Goal: Task Accomplishment & Management: Use online tool/utility

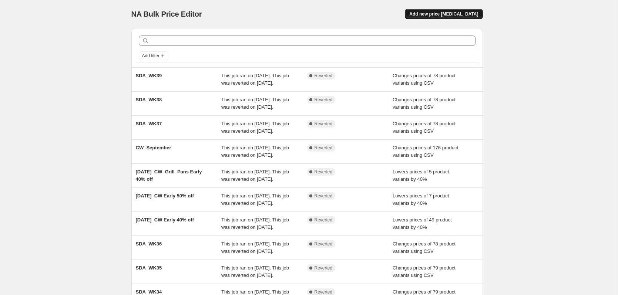
click at [472, 13] on span "Add new price [MEDICAL_DATA]" at bounding box center [444, 14] width 69 height 6
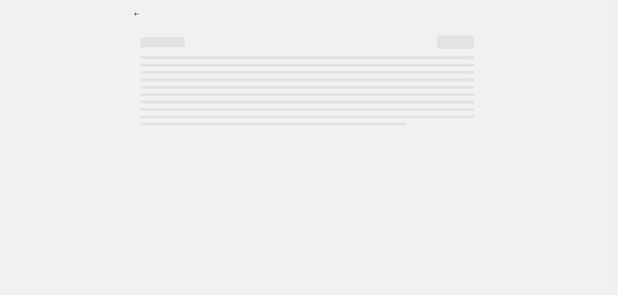
select select "percentage"
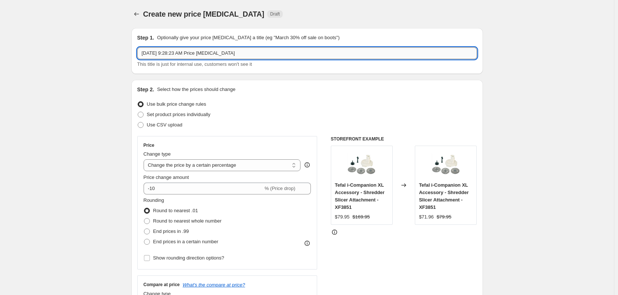
click at [203, 51] on input "[DATE] 9:28:23 AM Price [MEDICAL_DATA]" at bounding box center [307, 53] width 340 height 12
type input "SDA_WK40"
click at [168, 128] on span "Use CSV upload" at bounding box center [165, 124] width 36 height 7
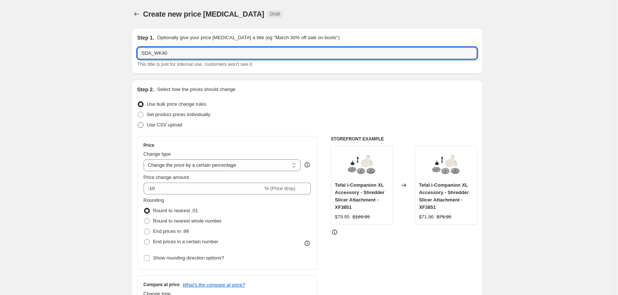
click at [138, 123] on input "Use CSV upload" at bounding box center [138, 122] width 0 height 0
radio input "true"
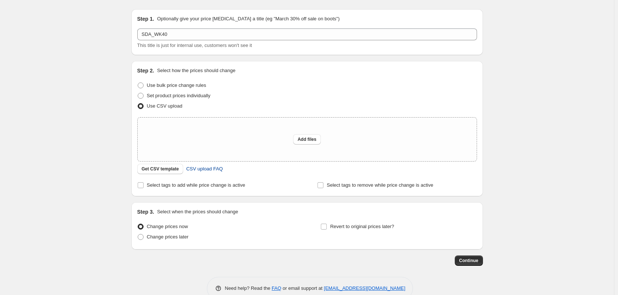
scroll to position [35, 0]
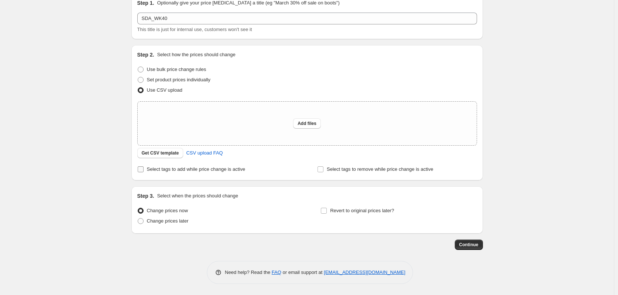
click at [157, 168] on span "Select tags to add while price change is active" at bounding box center [196, 170] width 98 height 6
click at [144, 168] on input "Select tags to add while price change is active" at bounding box center [141, 170] width 6 height 6
checkbox input "true"
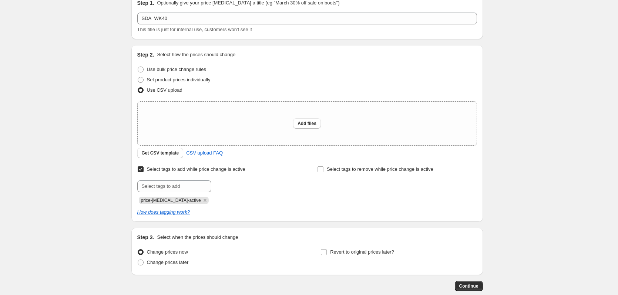
click at [173, 195] on div "price-[MEDICAL_DATA]-active" at bounding box center [217, 199] width 160 height 9
click at [175, 201] on span "price-[MEDICAL_DATA]-active" at bounding box center [171, 200] width 60 height 5
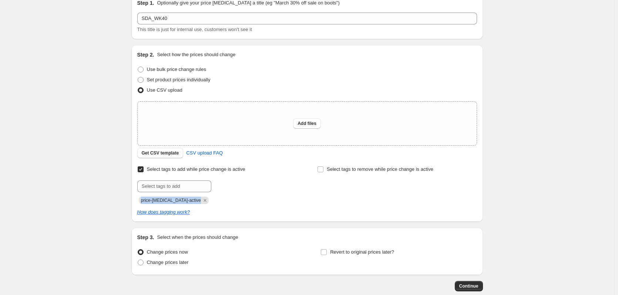
copy span "price-[MEDICAL_DATA]-active"
click at [367, 172] on span "Select tags to remove while price change is active" at bounding box center [380, 170] width 107 height 6
click at [324, 173] on input "Select tags to remove while price change is active" at bounding box center [321, 170] width 6 height 6
checkbox input "true"
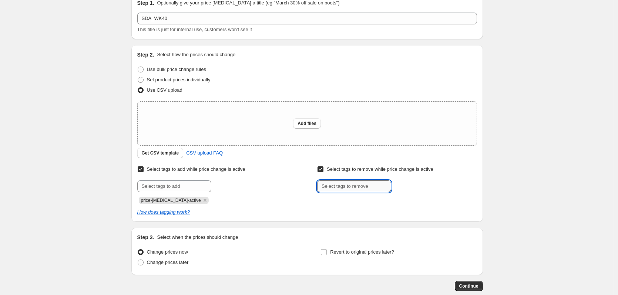
click at [352, 193] on input "text" at bounding box center [354, 187] width 74 height 12
paste input "price-[MEDICAL_DATA]-active"
type input "price-[MEDICAL_DATA]-active"
click at [411, 183] on span "price-change..." at bounding box center [423, 185] width 31 height 5
click at [348, 253] on span "Revert to original prices later?" at bounding box center [362, 253] width 64 height 6
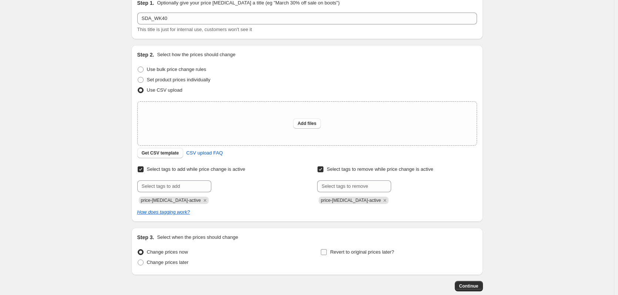
click at [327, 253] on input "Revert to original prices later?" at bounding box center [324, 253] width 6 height 6
checkbox input "true"
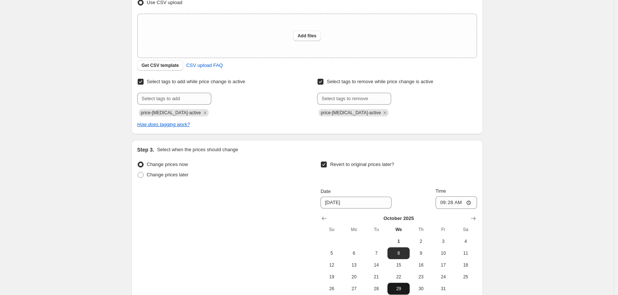
scroll to position [203, 0]
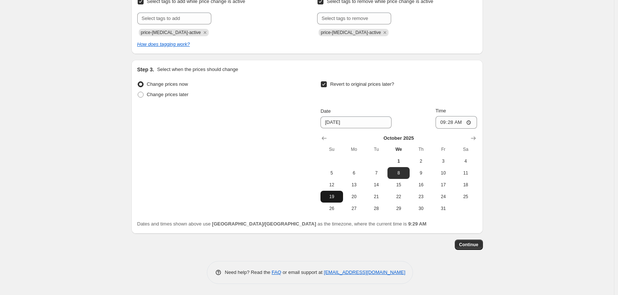
click at [334, 191] on button "19" at bounding box center [332, 197] width 22 height 12
click at [334, 187] on span "12" at bounding box center [332, 185] width 16 height 6
type input "[DATE]"
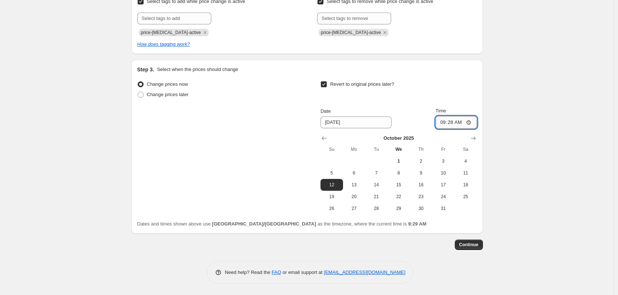
click at [444, 123] on input "09:28" at bounding box center [456, 122] width 41 height 13
type input "23:59"
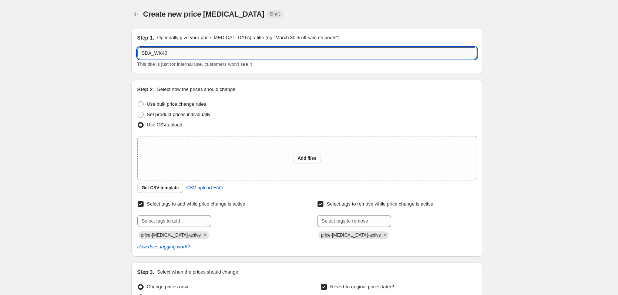
click at [214, 54] on input "SDA_WK40" at bounding box center [307, 53] width 340 height 12
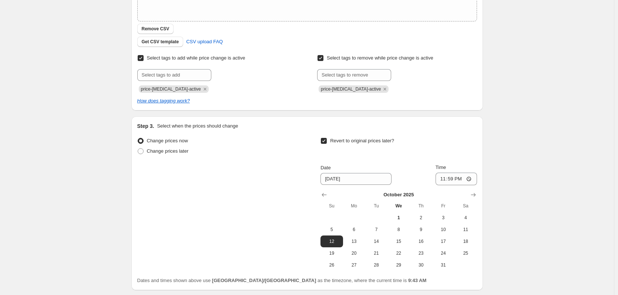
scroll to position [216, 0]
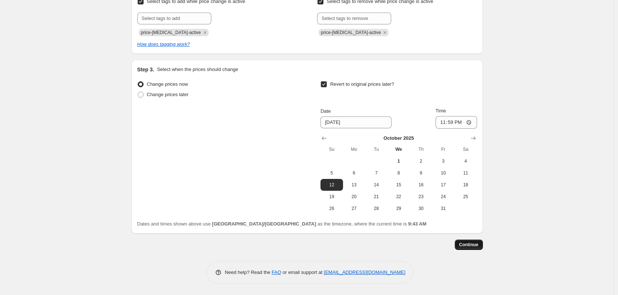
click at [482, 243] on button "Continue" at bounding box center [469, 245] width 28 height 10
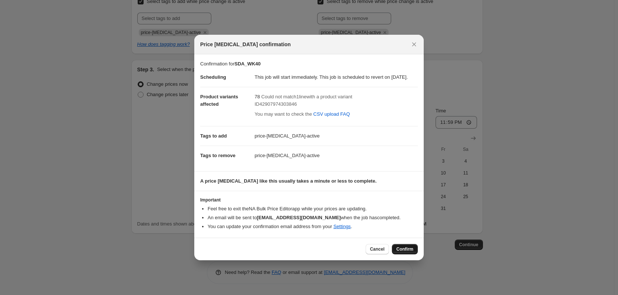
click at [402, 251] on span "Confirm" at bounding box center [405, 250] width 17 height 6
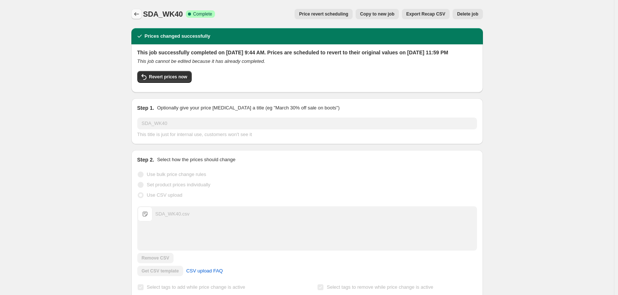
click at [137, 16] on icon "Price change jobs" at bounding box center [136, 13] width 7 height 7
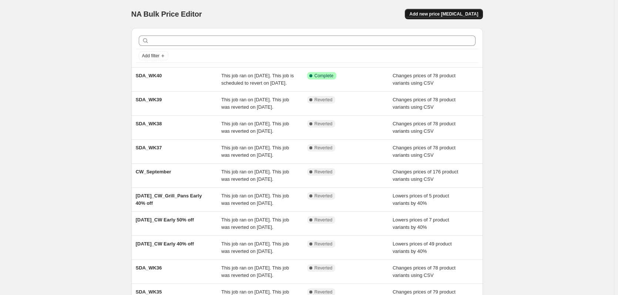
click at [442, 17] on span "Add new price [MEDICAL_DATA]" at bounding box center [444, 14] width 69 height 6
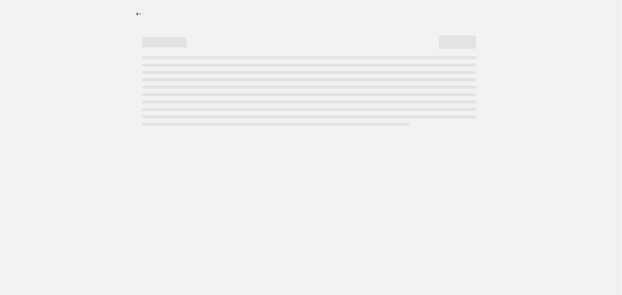
select select "percentage"
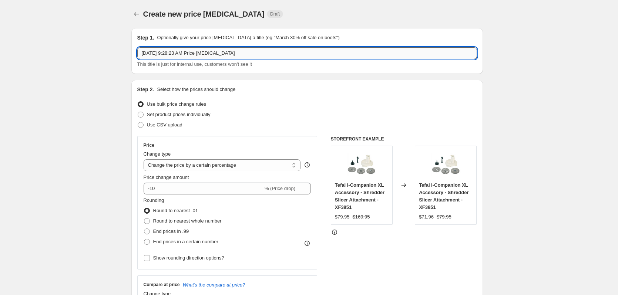
click at [177, 53] on input "[DATE] 9:28:23 AM Price [MEDICAL_DATA]" at bounding box center [307, 53] width 340 height 12
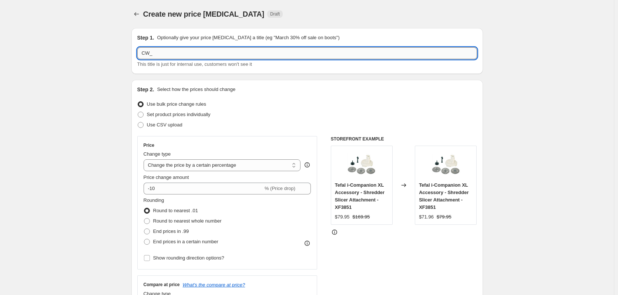
click at [187, 54] on input "CW_" at bounding box center [307, 53] width 340 height 12
type input "CW_October"
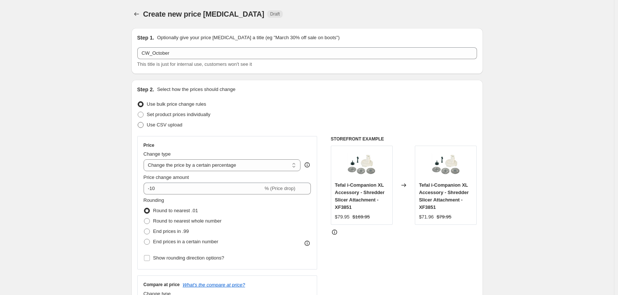
click at [176, 123] on span "Use CSV upload" at bounding box center [165, 125] width 36 height 6
click at [138, 123] on input "Use CSV upload" at bounding box center [138, 122] width 0 height 0
radio input "true"
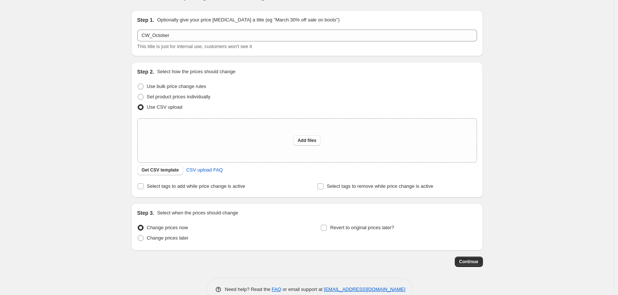
scroll to position [35, 0]
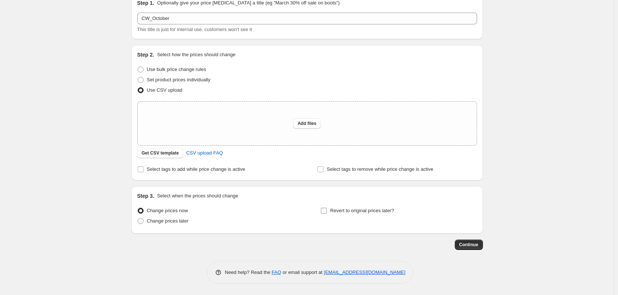
click at [366, 214] on span "Revert to original prices later?" at bounding box center [362, 210] width 64 height 7
click at [327, 214] on input "Revert to original prices later?" at bounding box center [324, 211] width 6 height 6
checkbox input "true"
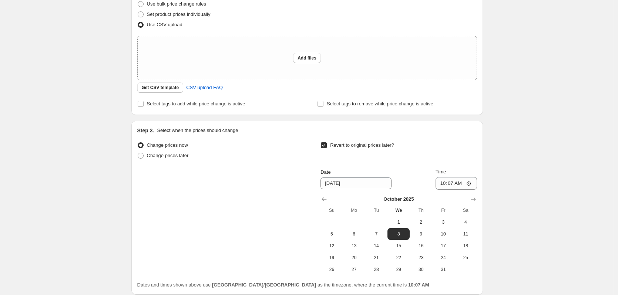
scroll to position [161, 0]
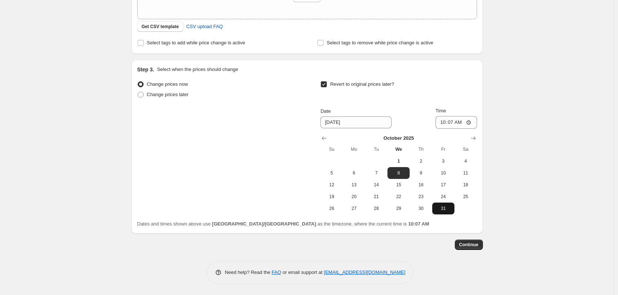
click at [445, 211] on span "31" at bounding box center [443, 209] width 16 height 6
type input "[DATE]"
click at [446, 123] on input "10:07" at bounding box center [456, 122] width 41 height 13
type input "23:59"
click at [78, 129] on div "Create new price [MEDICAL_DATA]. This page is ready Create new price [MEDICAL_D…" at bounding box center [307, 67] width 614 height 457
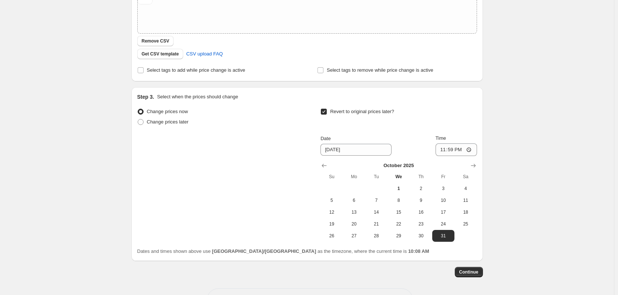
scroll to position [148, 0]
click at [172, 68] on span "Select tags to add while price change is active" at bounding box center [196, 69] width 98 height 6
click at [144, 68] on input "Select tags to add while price change is active" at bounding box center [141, 69] width 6 height 6
checkbox input "true"
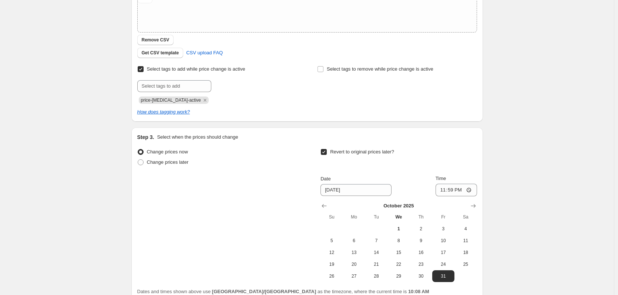
click at [167, 98] on span "price-[MEDICAL_DATA]-active" at bounding box center [171, 100] width 60 height 5
click at [168, 100] on span "price-[MEDICAL_DATA]-active" at bounding box center [171, 100] width 60 height 5
click at [177, 100] on span "price-[MEDICAL_DATA]-active" at bounding box center [171, 100] width 60 height 5
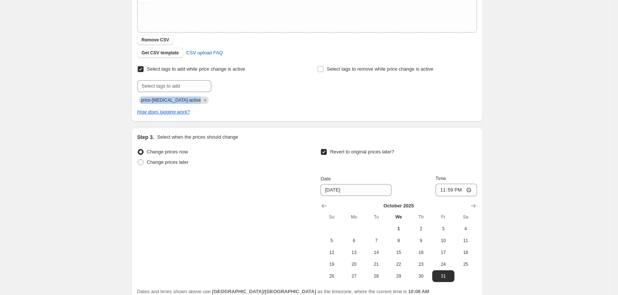
click at [177, 100] on span "price-[MEDICAL_DATA]-active" at bounding box center [171, 100] width 60 height 5
copy span "price-[MEDICAL_DATA]-active"
click at [343, 68] on span "Select tags to remove while price change is active" at bounding box center [380, 69] width 107 height 6
click at [324, 68] on input "Select tags to remove while price change is active" at bounding box center [321, 69] width 6 height 6
checkbox input "true"
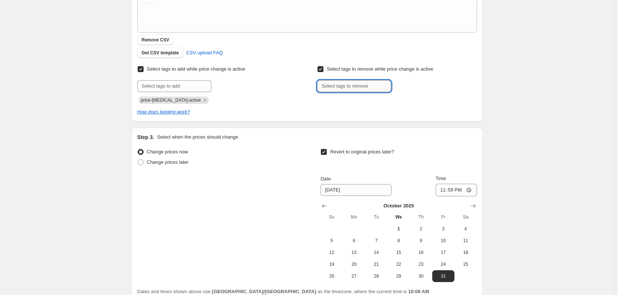
click at [344, 84] on input "text" at bounding box center [354, 86] width 74 height 12
paste input "price-[MEDICAL_DATA]-active"
type input "price-[MEDICAL_DATA]-active"
click at [416, 85] on span "price-change..." at bounding box center [423, 85] width 31 height 5
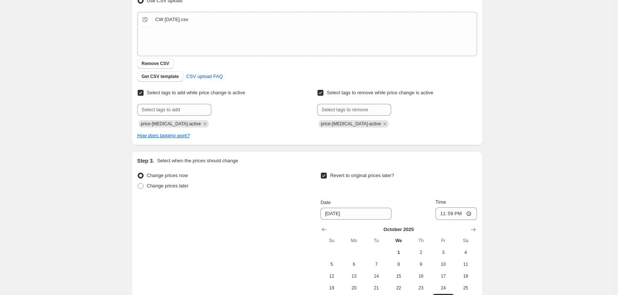
scroll to position [216, 0]
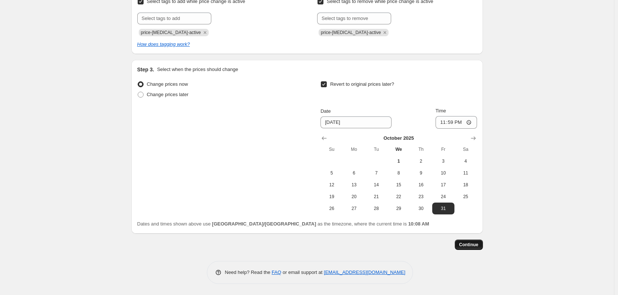
click at [474, 243] on span "Continue" at bounding box center [468, 245] width 19 height 6
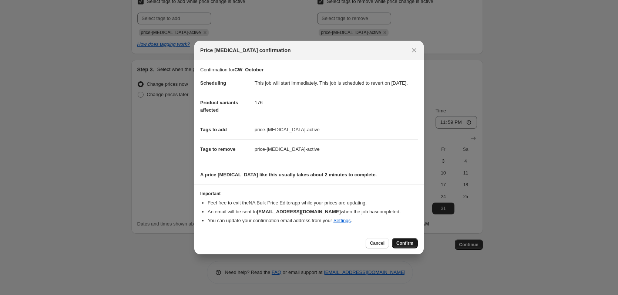
click at [411, 247] on span "Confirm" at bounding box center [405, 244] width 17 height 6
